Goal: Task Accomplishment & Management: Use online tool/utility

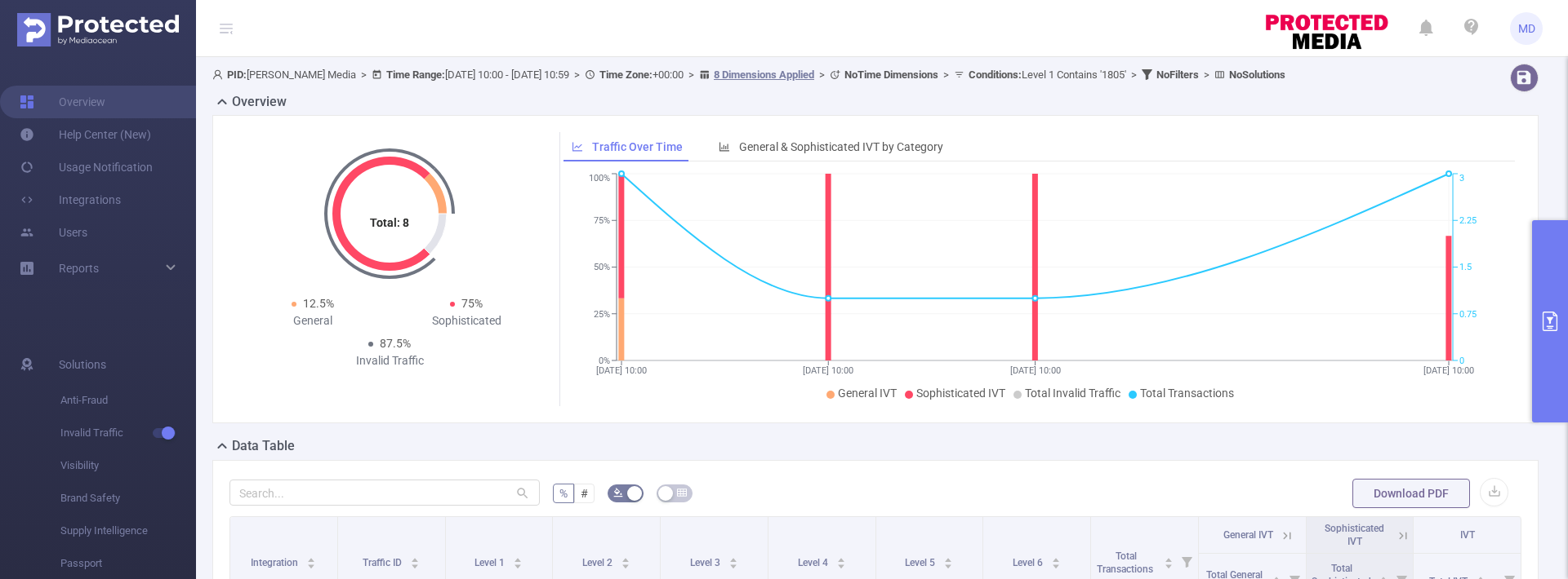
click at [1532, 312] on button "primary" at bounding box center [1550, 321] width 36 height 202
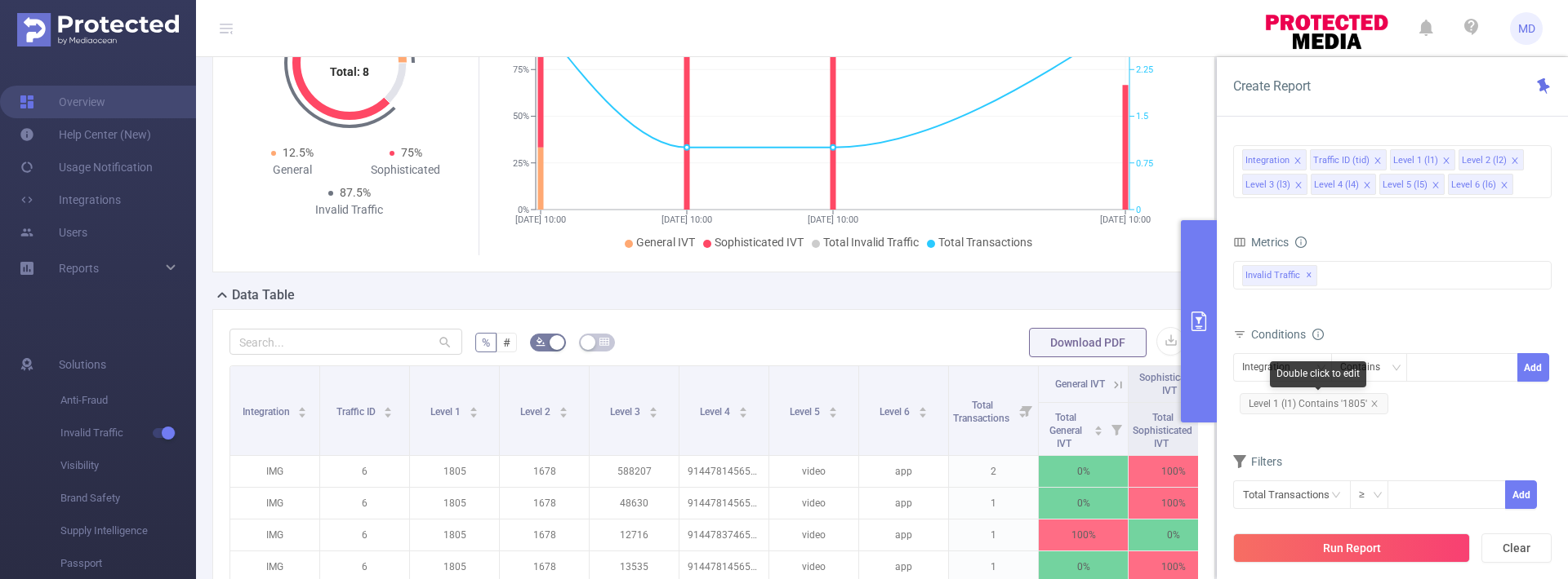
click at [1370, 401] on icon "icon: close" at bounding box center [1374, 403] width 8 height 8
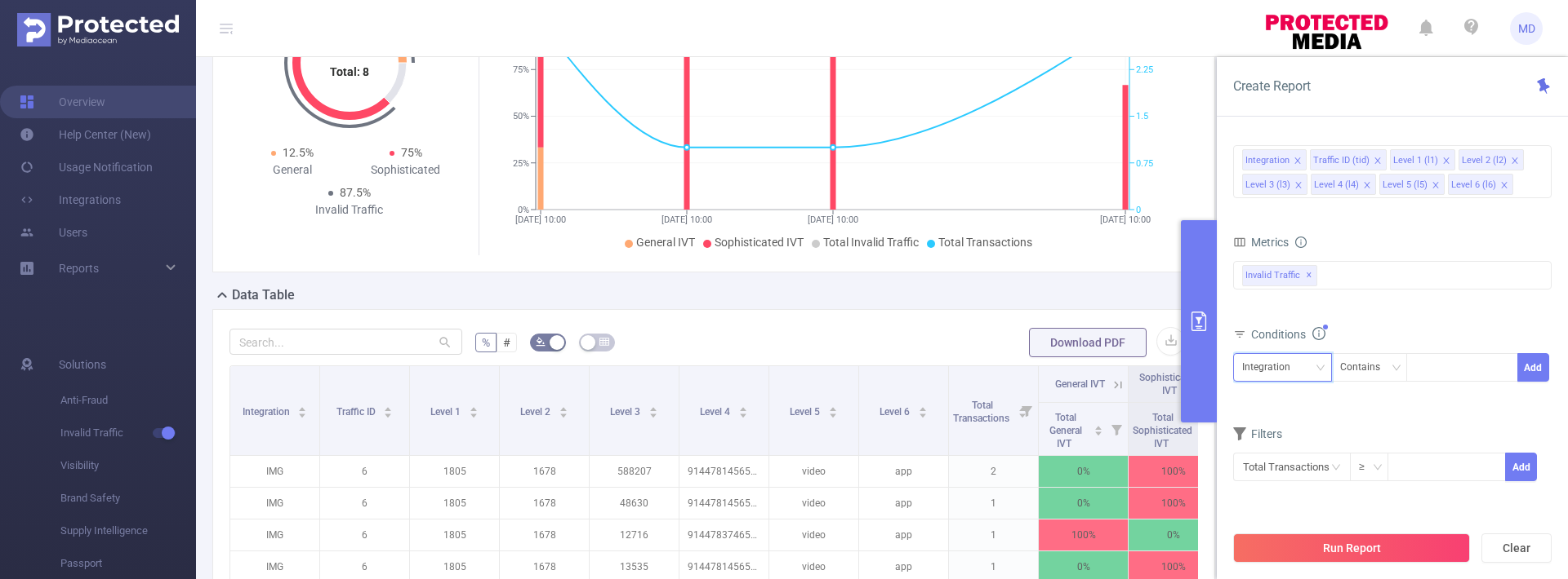
click at [1297, 373] on div "Integration" at bounding box center [1271, 368] width 59 height 27
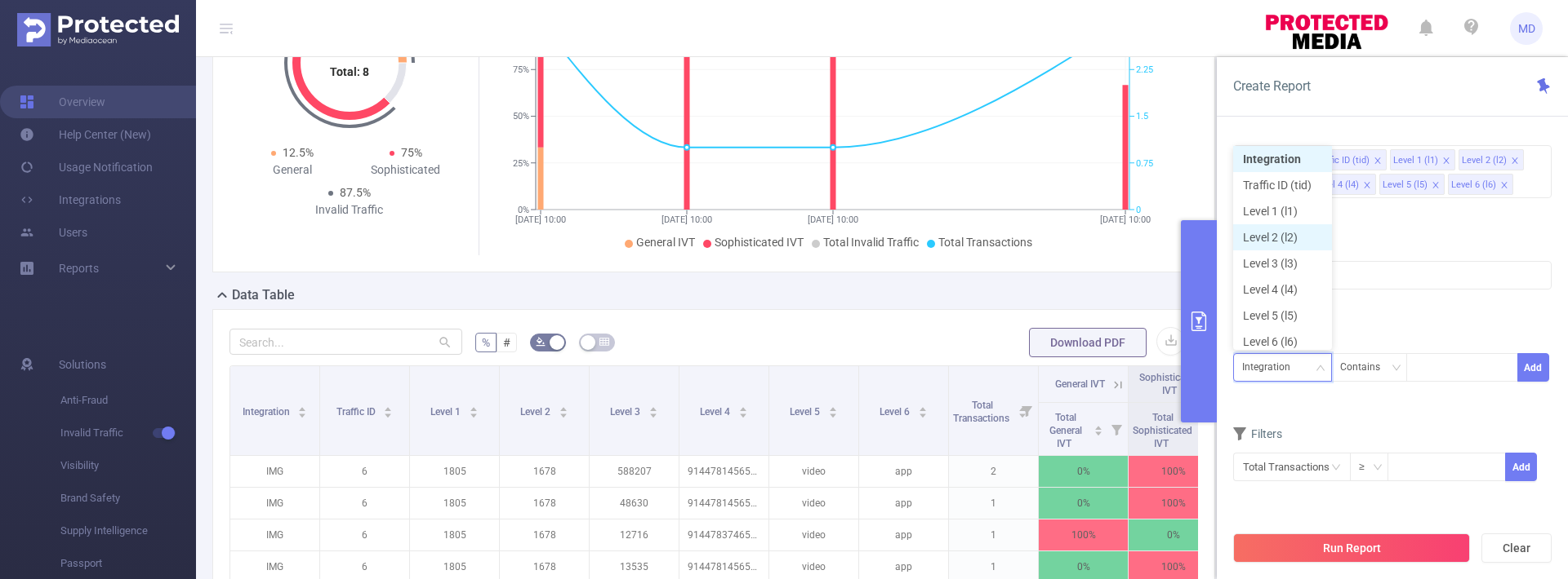
scroll to position [8, 0]
click at [1263, 212] on li "Level 1 (l1)" at bounding box center [1282, 207] width 99 height 26
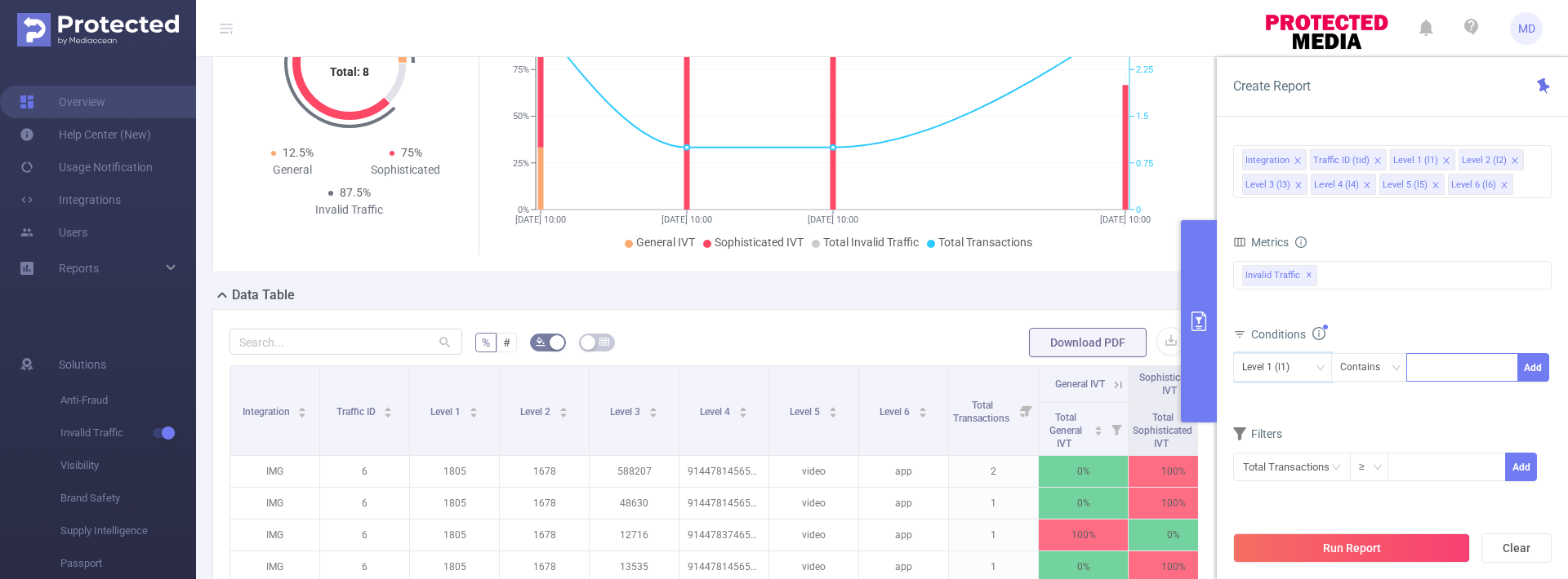
click at [1426, 353] on div at bounding box center [1462, 368] width 112 height 28
type input "1783"
click at [1542, 360] on button "Add" at bounding box center [1533, 368] width 32 height 28
click at [1328, 553] on button "Run Report" at bounding box center [1352, 548] width 237 height 29
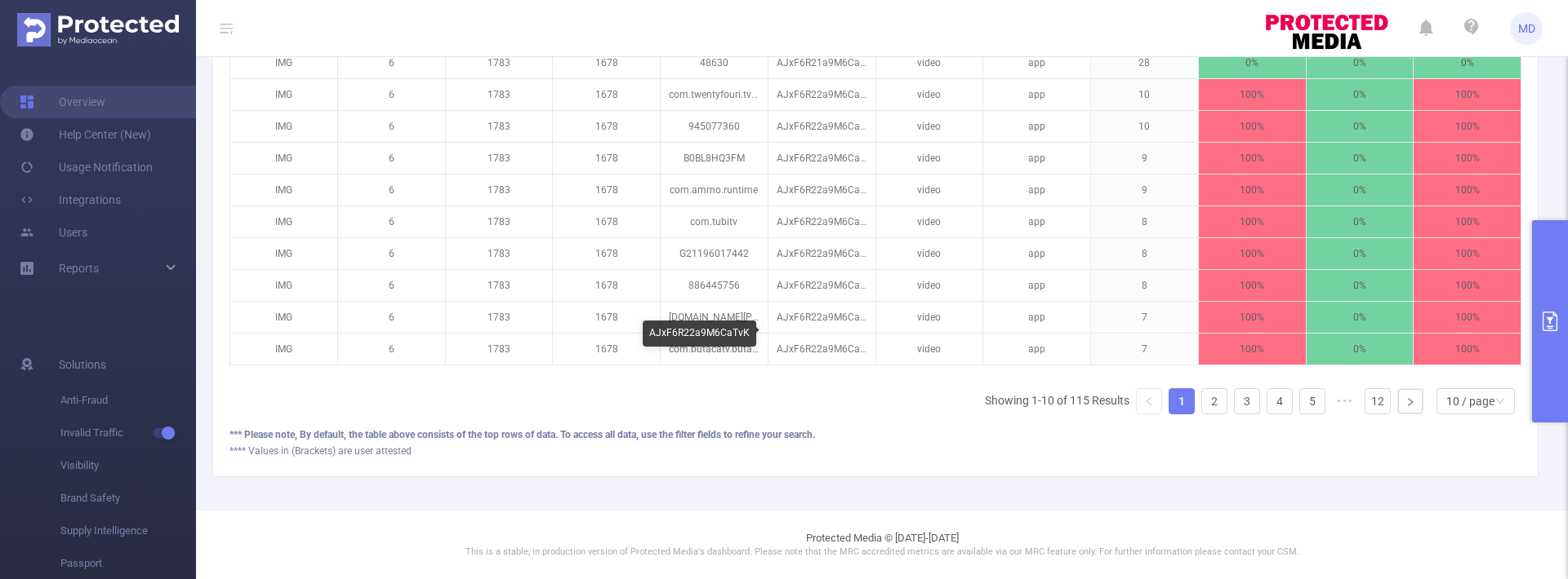
scroll to position [569, 0]
click at [1202, 411] on link "2" at bounding box center [1214, 401] width 24 height 24
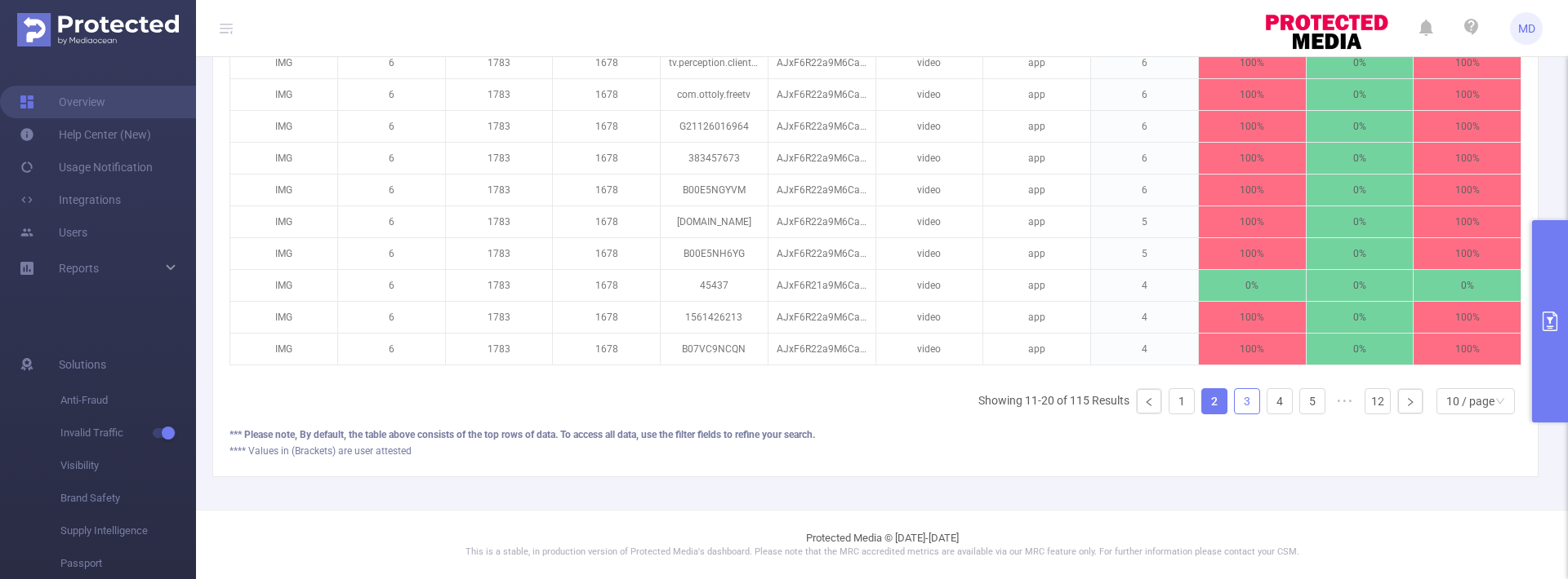
click at [1235, 405] on link "3" at bounding box center [1247, 401] width 24 height 24
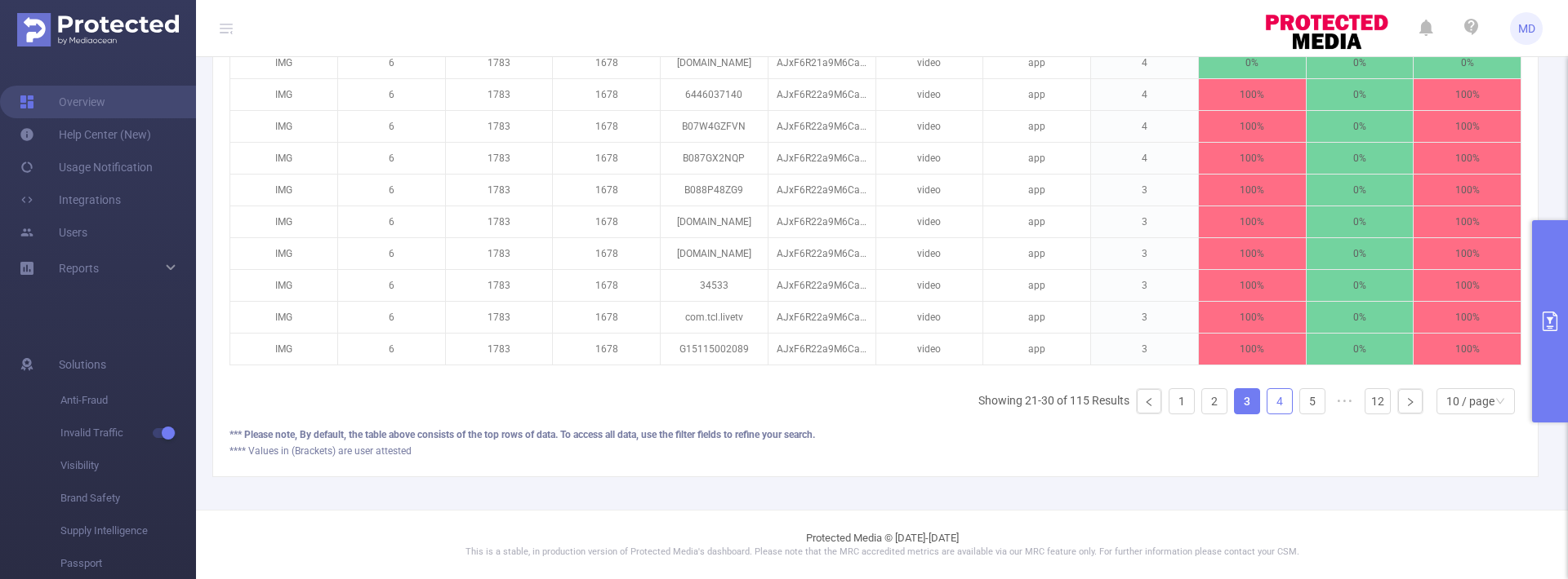
click at [1255, 402] on ul "Showing 21-30 of 115 Results 1 2 3 4 5 ••• 12 10 / page" at bounding box center [1249, 401] width 543 height 26
click at [1267, 402] on link "4" at bounding box center [1279, 401] width 24 height 24
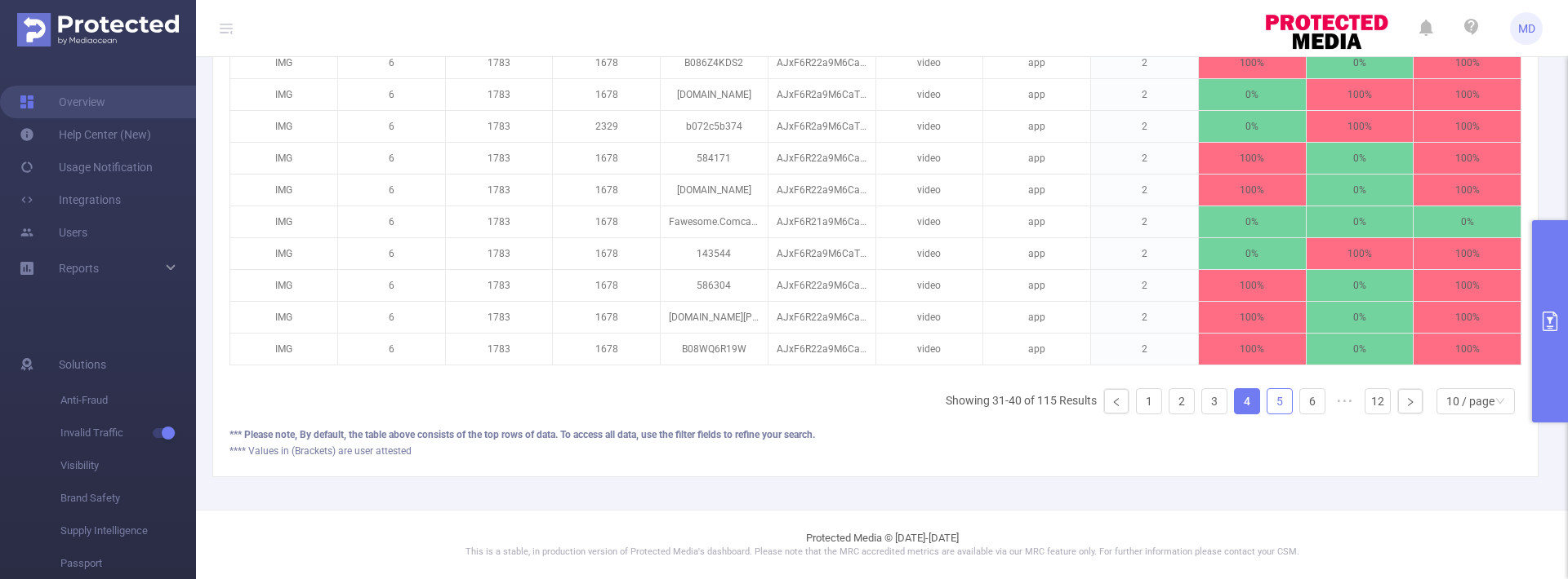
click at [1270, 404] on link "5" at bounding box center [1279, 401] width 24 height 24
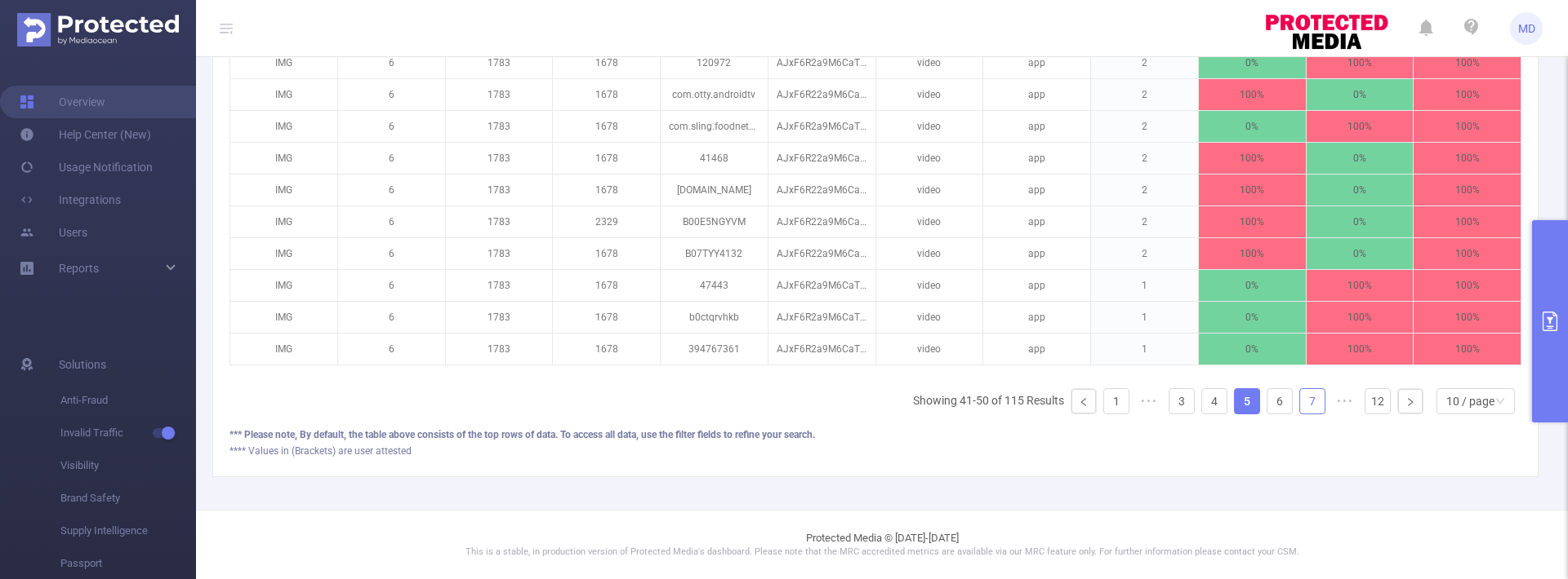
click at [1300, 404] on link "7" at bounding box center [1312, 401] width 24 height 24
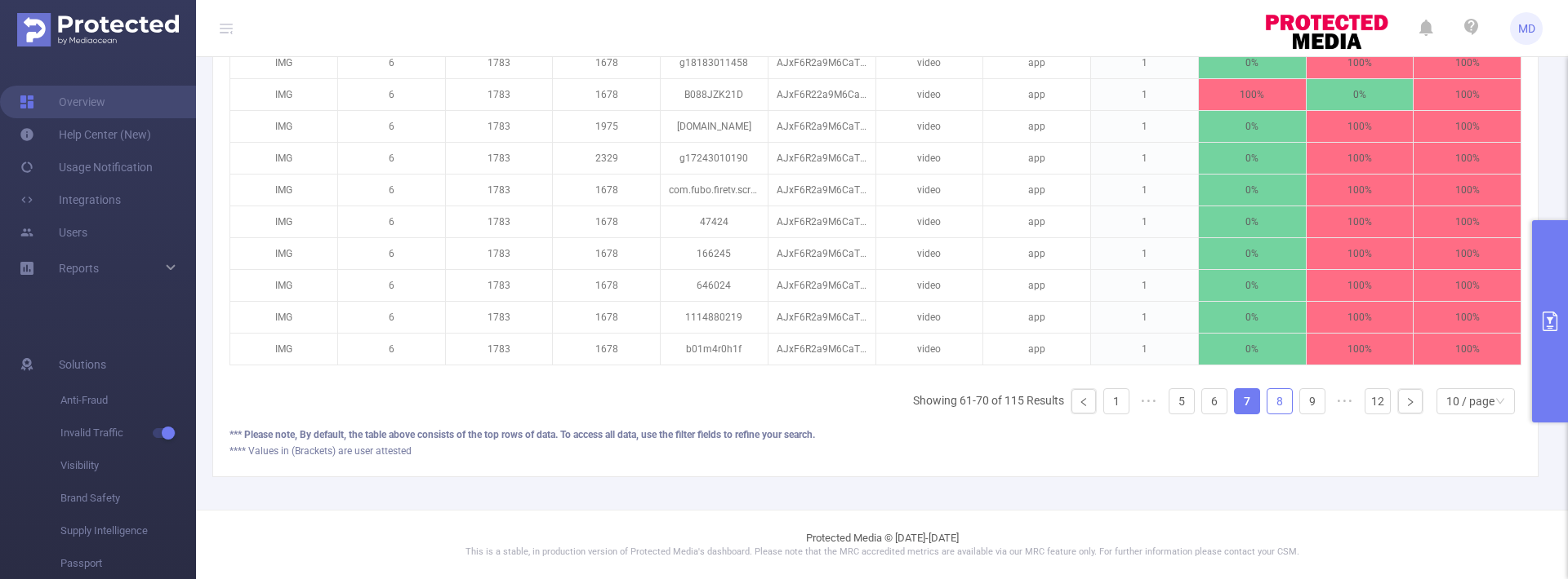
click at [1278, 405] on link "8" at bounding box center [1279, 401] width 24 height 24
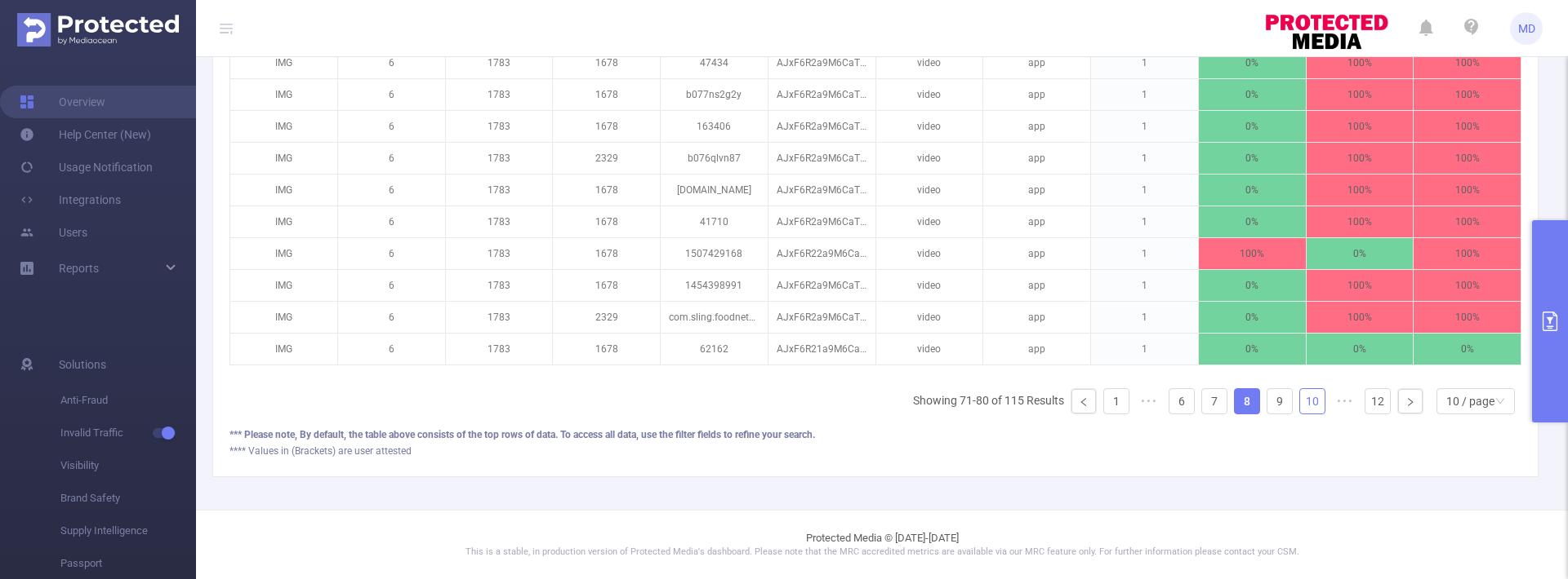
click at [1300, 401] on link "10" at bounding box center [1312, 401] width 24 height 24
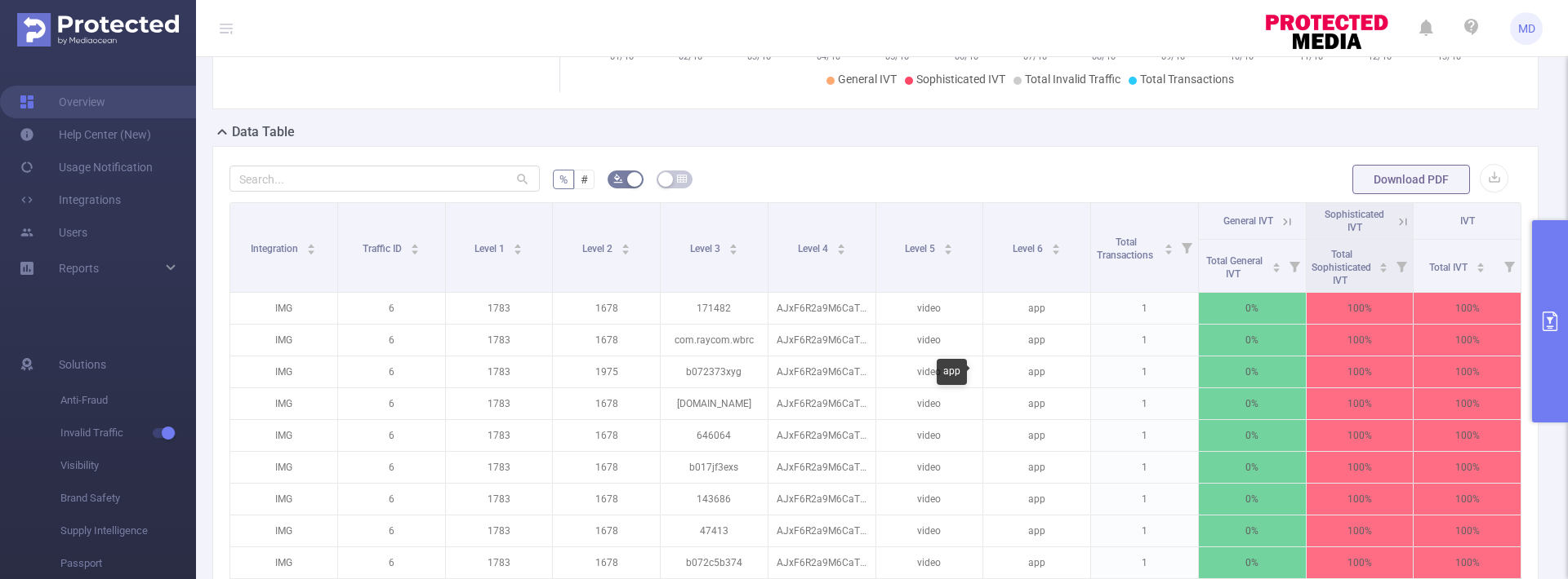
scroll to position [571, 0]
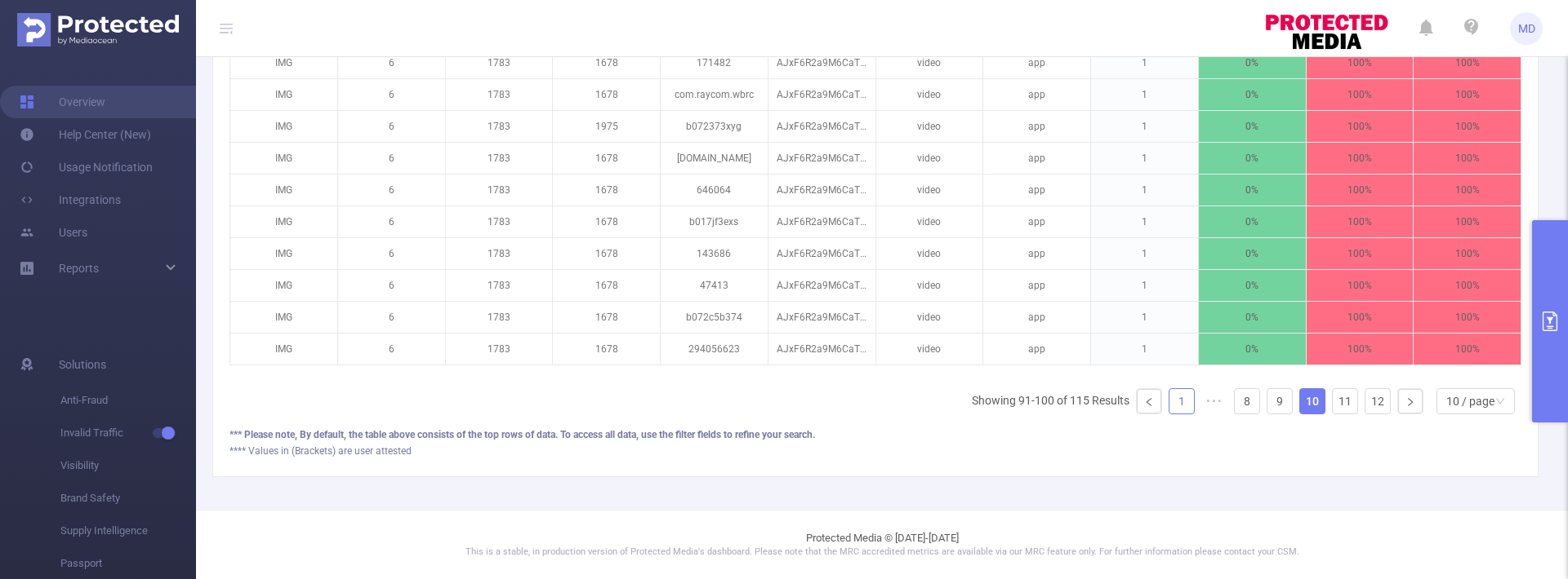
click at [1169, 400] on link "1" at bounding box center [1181, 401] width 24 height 24
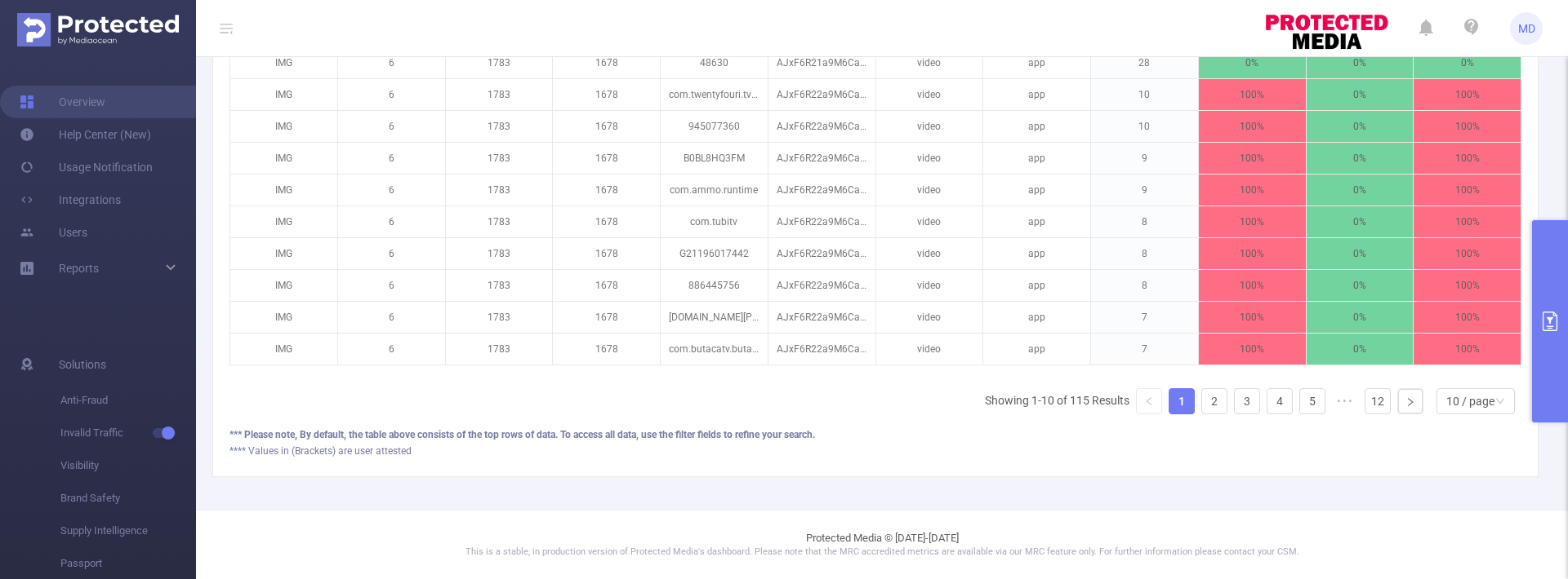
click at [1554, 320] on icon "primary" at bounding box center [1549, 321] width 20 height 20
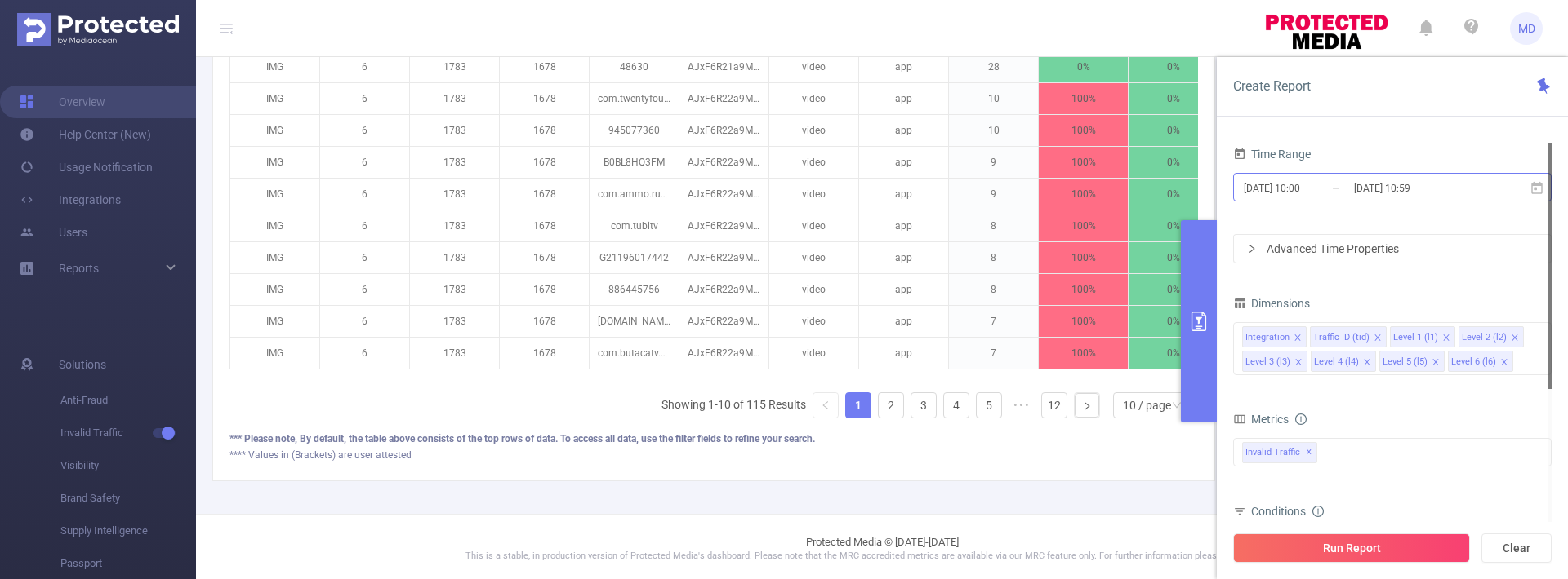
click at [1381, 192] on input "[DATE] 10:59" at bounding box center [1418, 187] width 133 height 22
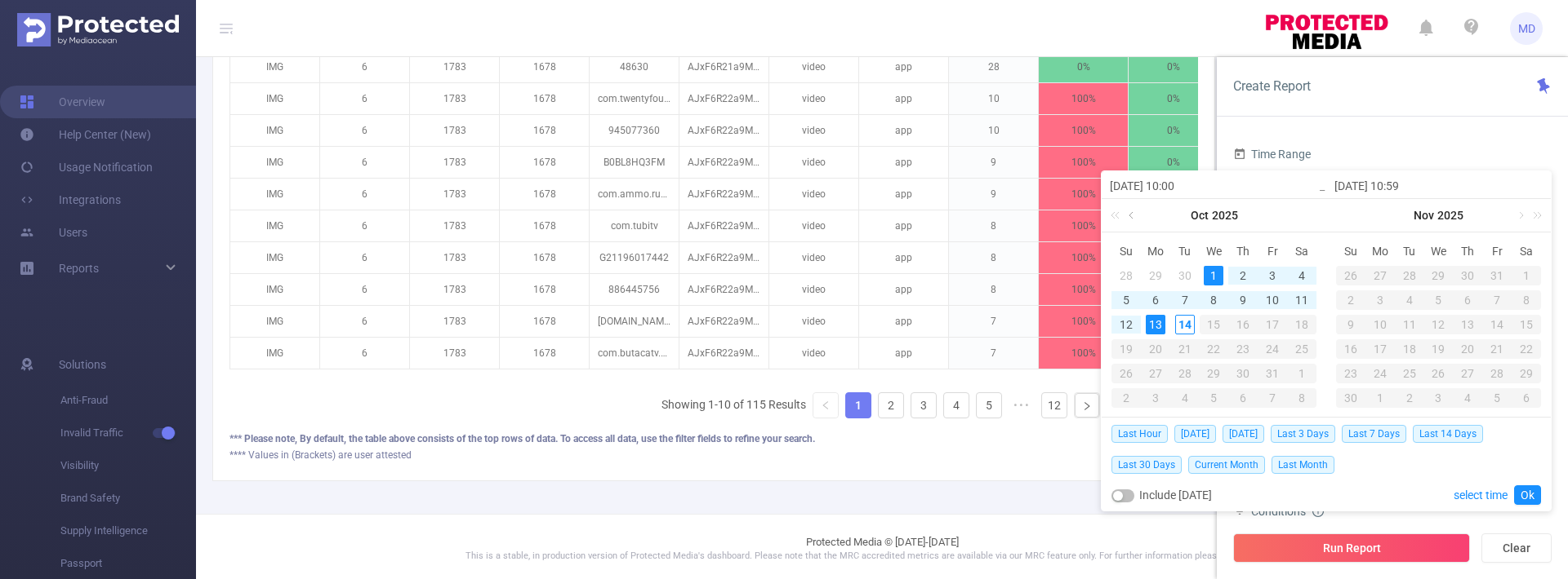
click at [1129, 213] on link at bounding box center [1132, 215] width 15 height 33
click at [1151, 276] on div "1" at bounding box center [1155, 275] width 20 height 20
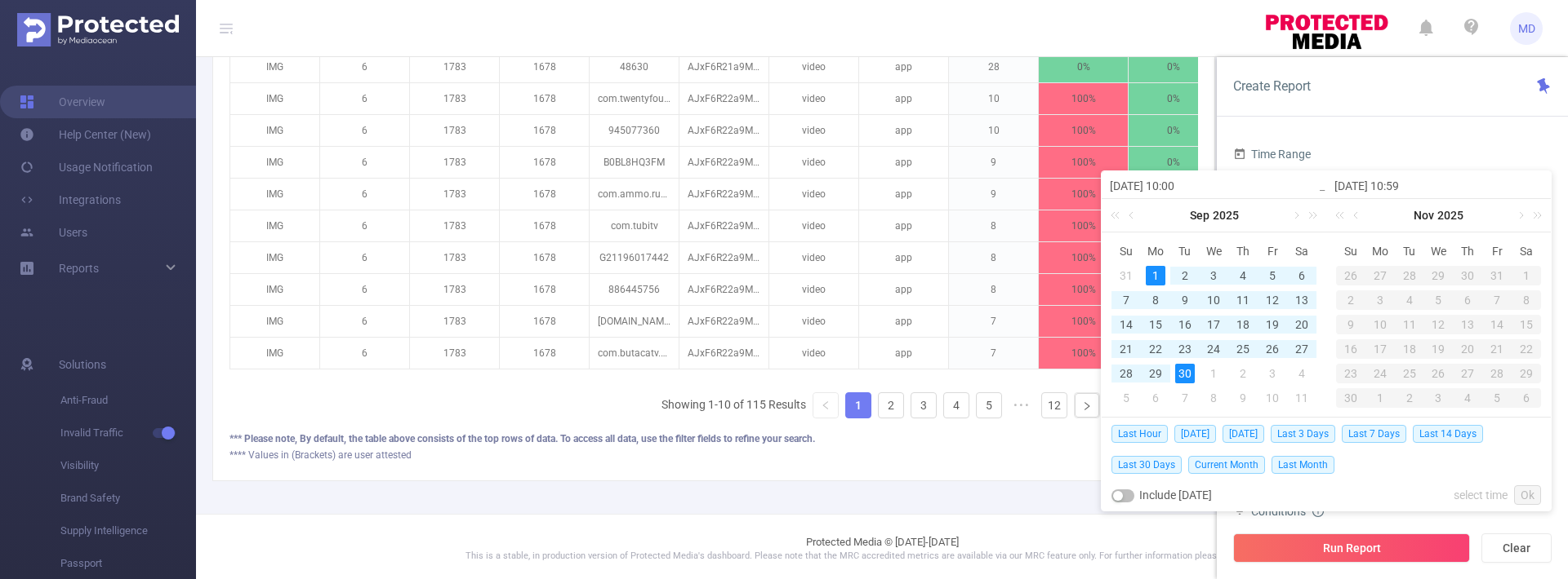
click at [1177, 381] on div "30" at bounding box center [1184, 373] width 20 height 20
type input "[DATE] 10:00"
type input "[DATE] 10:59"
type input "[DATE] 10:00"
type input "[DATE] 10:59"
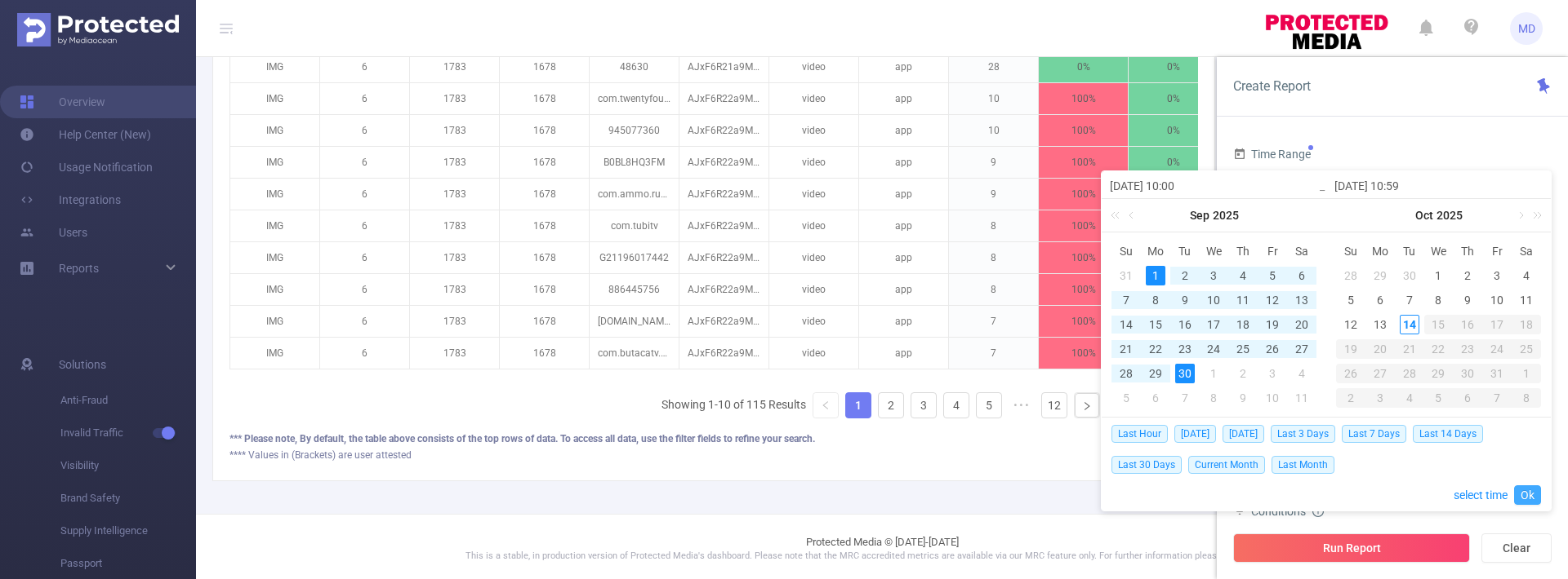
click at [1530, 488] on link "Ok" at bounding box center [1527, 495] width 27 height 20
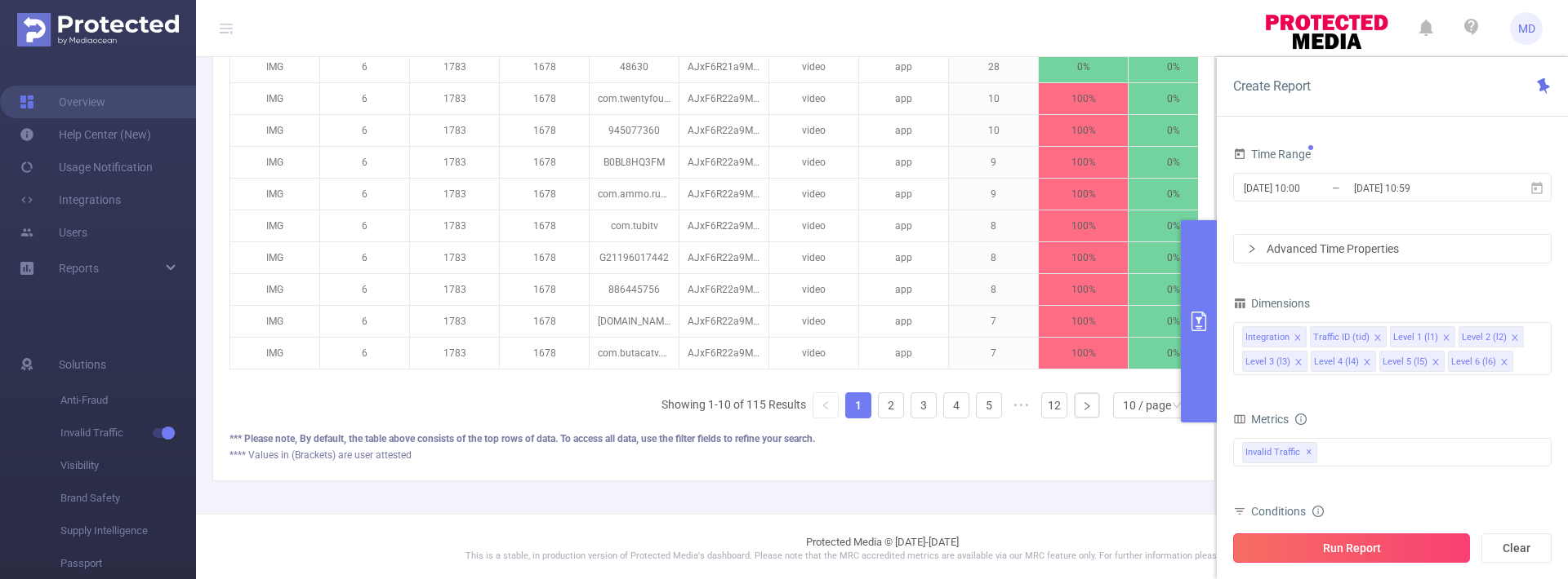
click at [1398, 548] on button "Run Report" at bounding box center [1352, 548] width 237 height 29
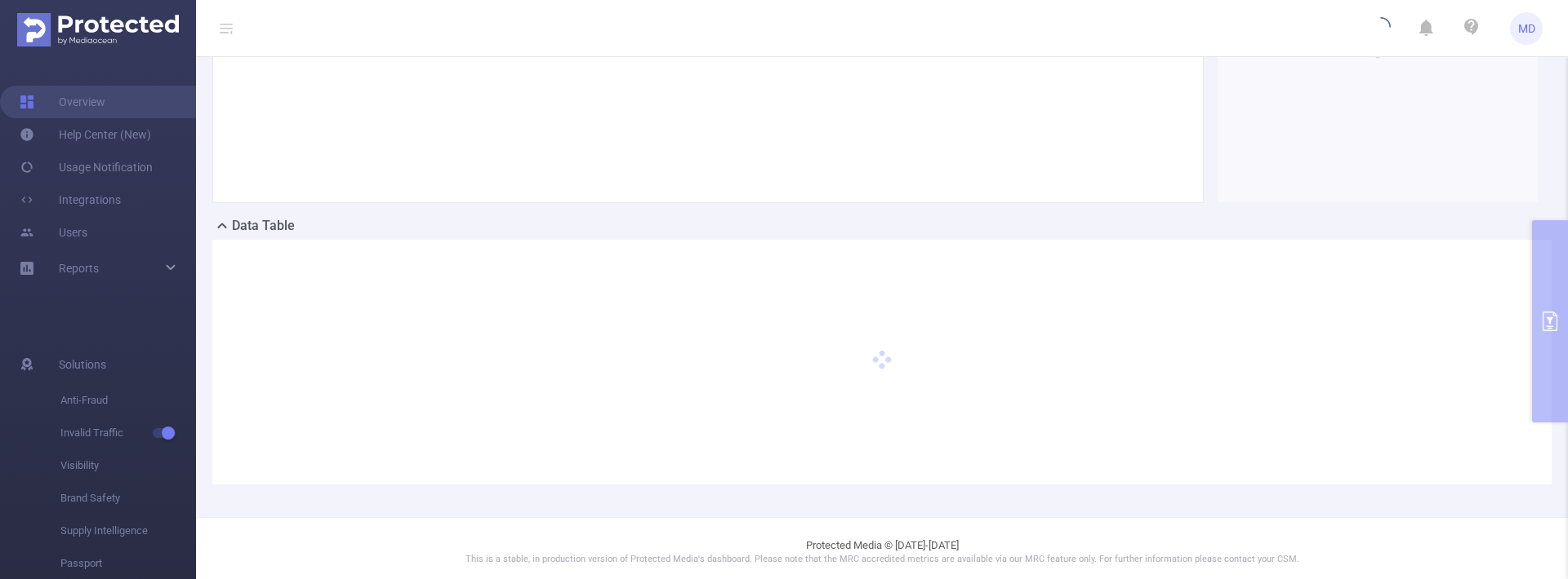
scroll to position [227, 0]
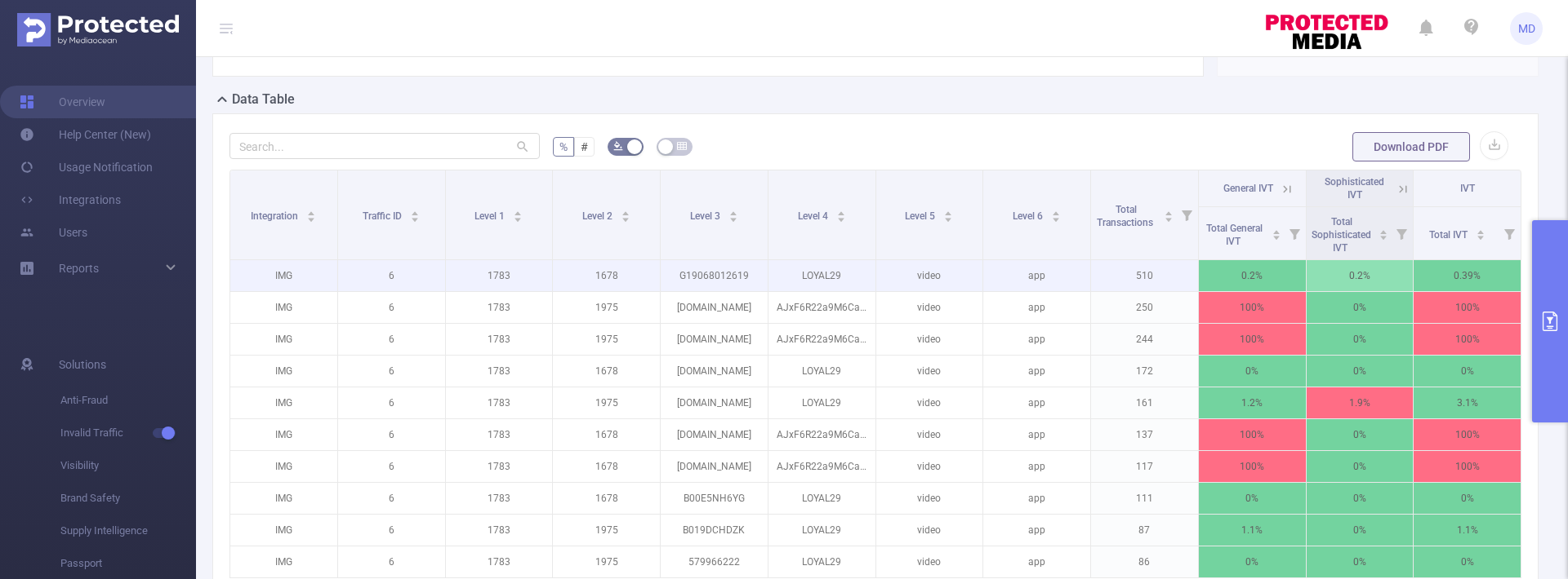
scroll to position [350, 0]
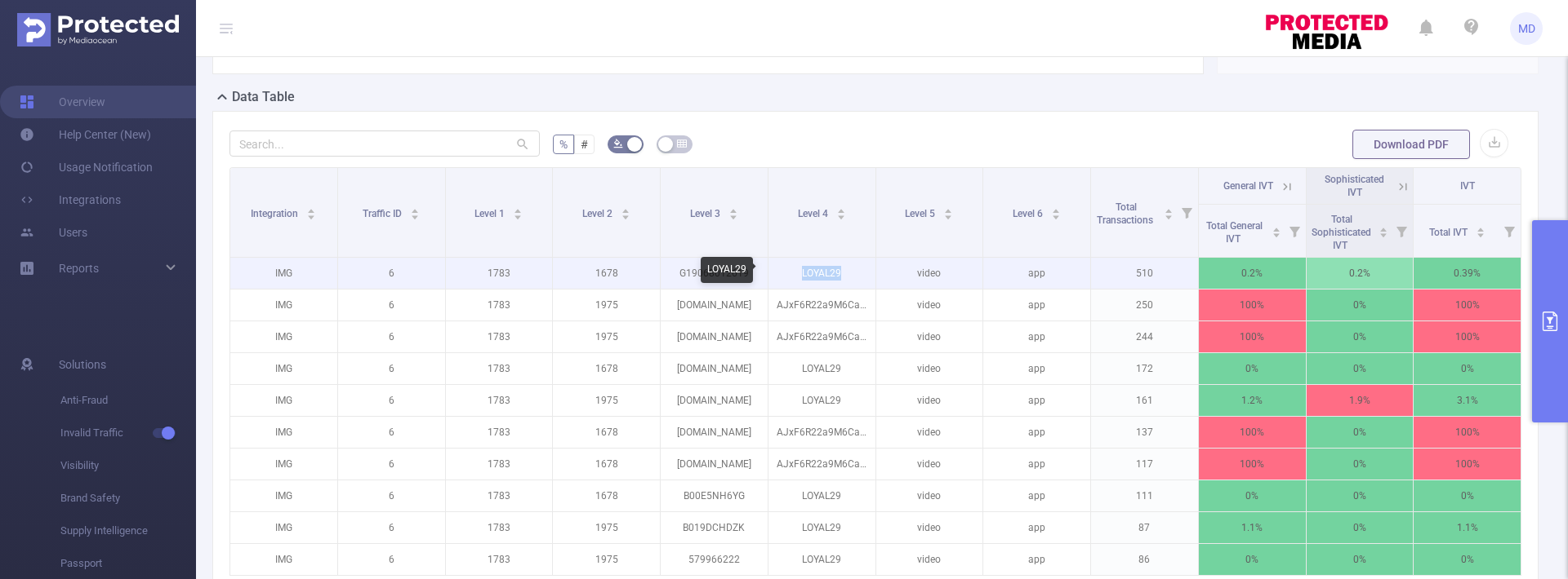
drag, startPoint x: 792, startPoint y: 272, endPoint x: 856, endPoint y: 274, distance: 64.0
click at [856, 274] on p "LOYAL29" at bounding box center [822, 273] width 107 height 31
copy p "LOYAL29"
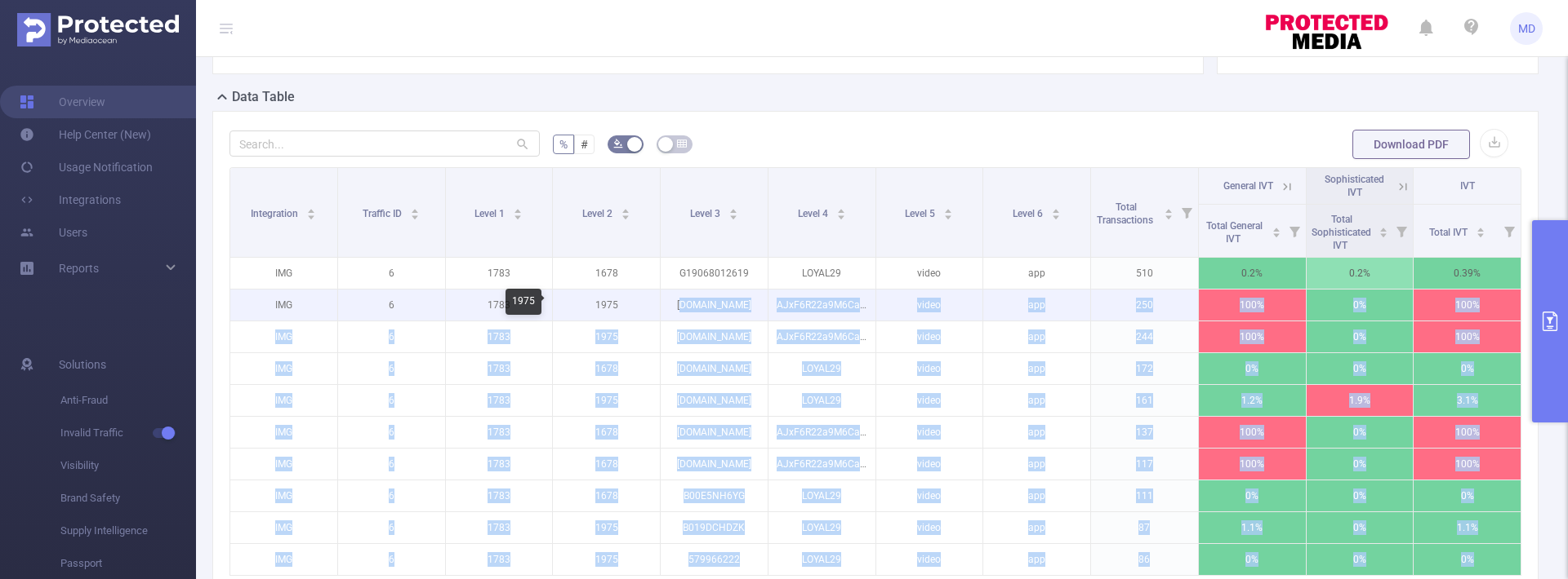
drag, startPoint x: 747, startPoint y: 302, endPoint x: 668, endPoint y: 298, distance: 79.1
click at [668, 298] on body "MD Overview Help Center (New) Usage Notification Integrations Users Reports Sol…" at bounding box center [784, 290] width 1568 height 579
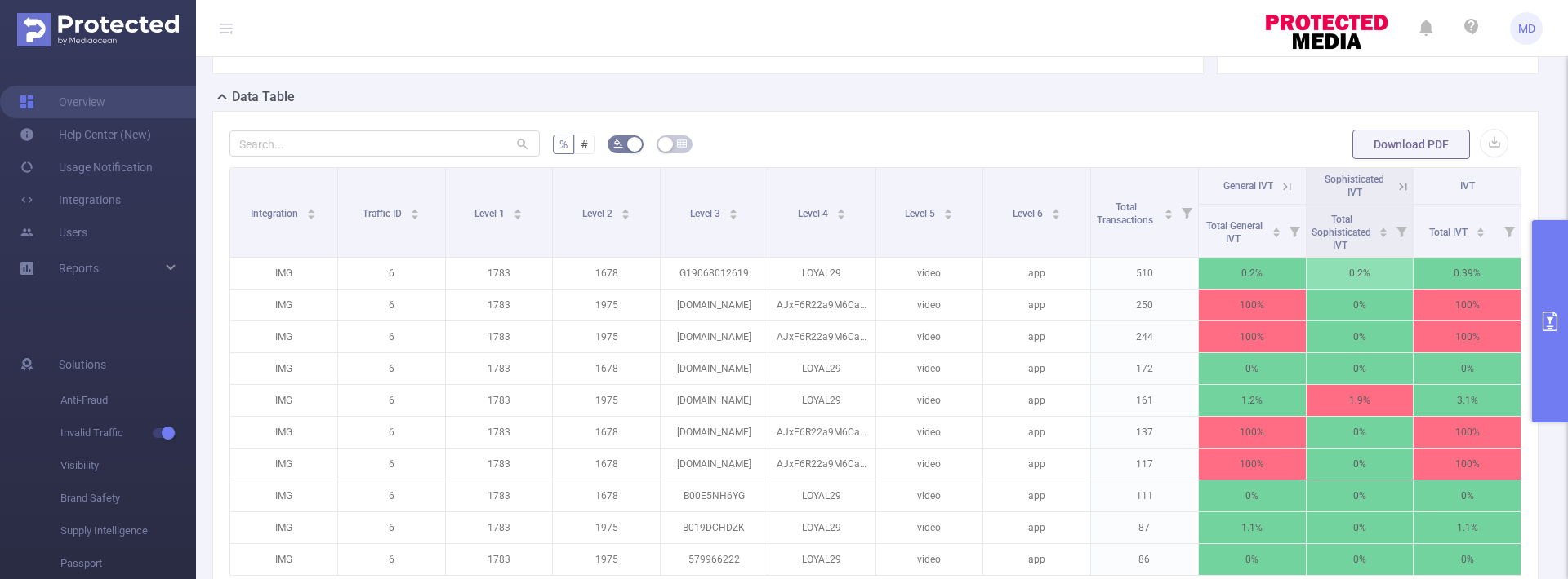
click at [825, 133] on form "% # Download PDF" at bounding box center [875, 144] width 1291 height 33
drag, startPoint x: 746, startPoint y: 300, endPoint x: 650, endPoint y: 296, distance: 96.1
click at [650, 296] on div "AJxF6R22a9M6CaTvK" at bounding box center [699, 302] width 114 height 26
copy div "AJxF6R22a9M6CaTvK"
